Goal: Task Accomplishment & Management: Use online tool/utility

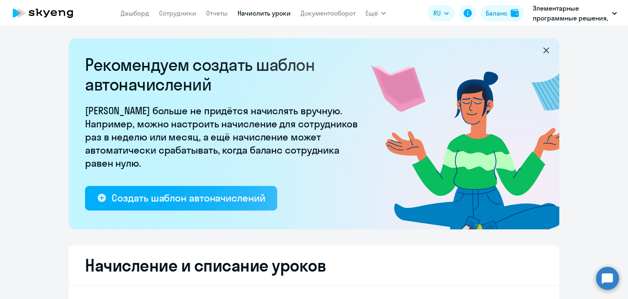
select select "10"
click at [329, 17] on link "Документооборот" at bounding box center [328, 13] width 55 height 8
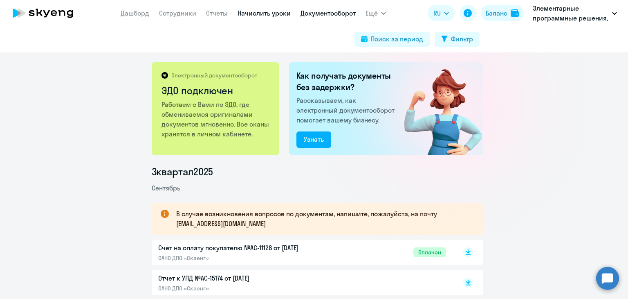
click at [265, 16] on link "Начислить уроки" at bounding box center [264, 13] width 53 height 8
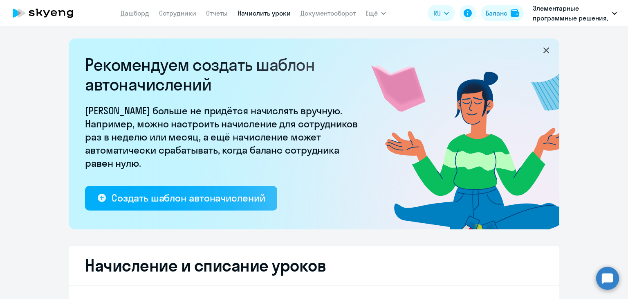
select select "10"
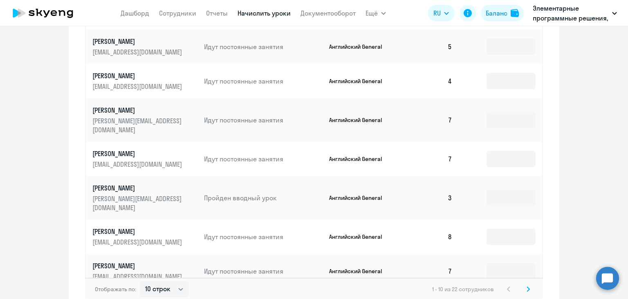
scroll to position [546, 0]
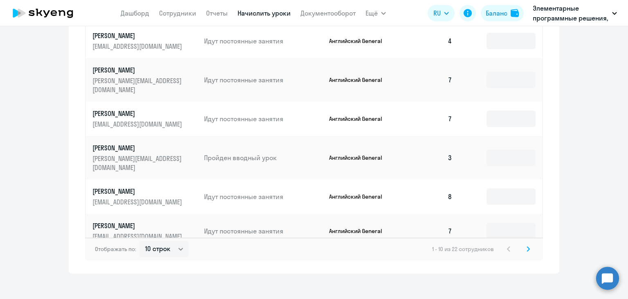
click at [527, 246] on icon at bounding box center [528, 249] width 3 height 6
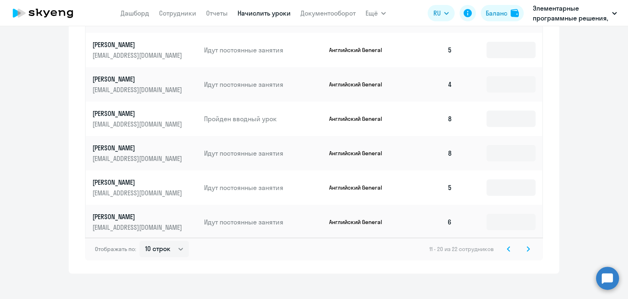
click at [520, 244] on div "11 - 20 из 22 сотрудников" at bounding box center [482, 249] width 104 height 10
click at [527, 246] on icon at bounding box center [528, 249] width 3 height 6
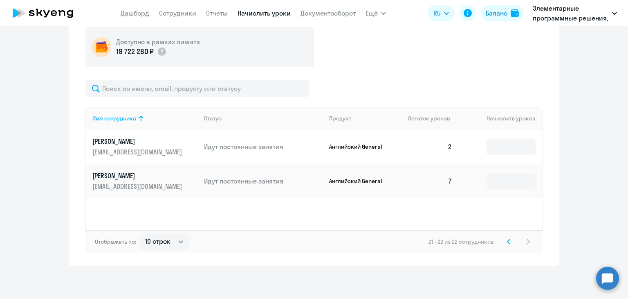
scroll to position [262, 0]
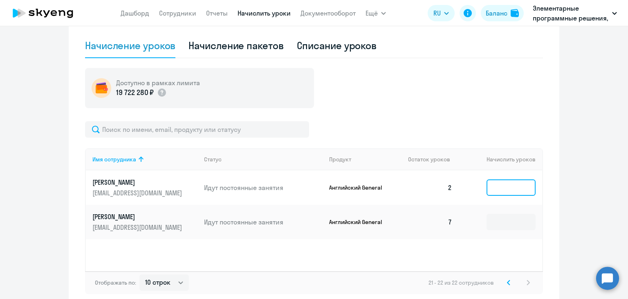
click at [500, 187] on input at bounding box center [511, 187] width 49 height 16
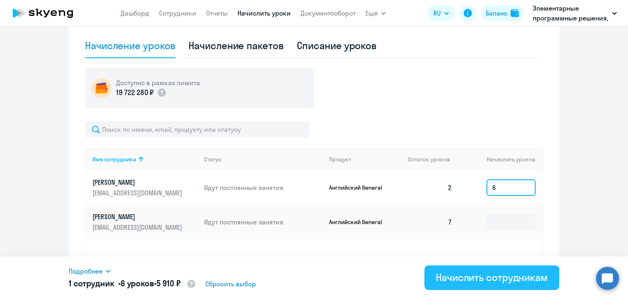
type input "6"
click at [448, 276] on div "Начислить сотрудникам" at bounding box center [492, 276] width 112 height 13
